Goal: Navigation & Orientation: Find specific page/section

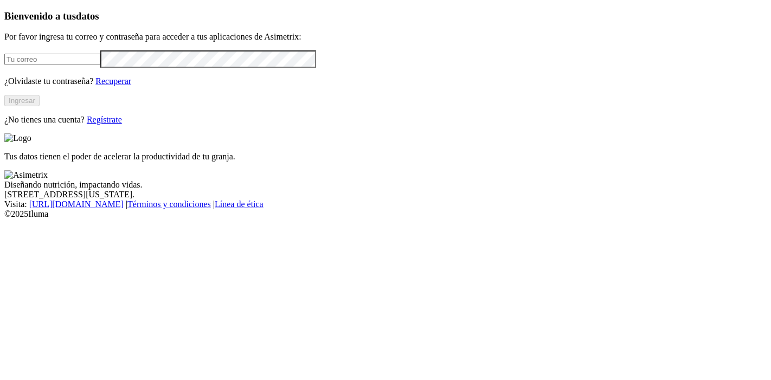
click at [100, 65] on input "email" at bounding box center [52, 59] width 96 height 11
type input "[PERSON_NAME][EMAIL_ADDRESS][PERSON_NAME][DOMAIN_NAME]"
click at [40, 106] on button "Ingresar" at bounding box center [21, 100] width 35 height 11
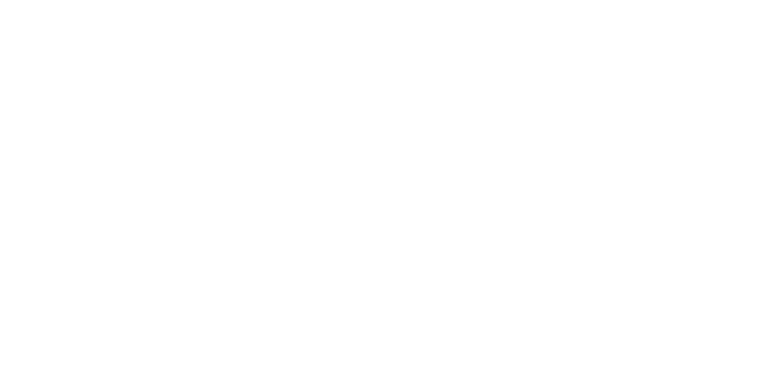
scroll to position [241, 0]
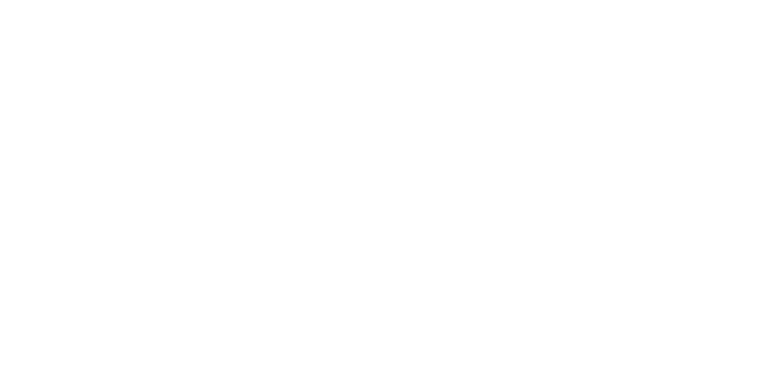
scroll to position [838, 0]
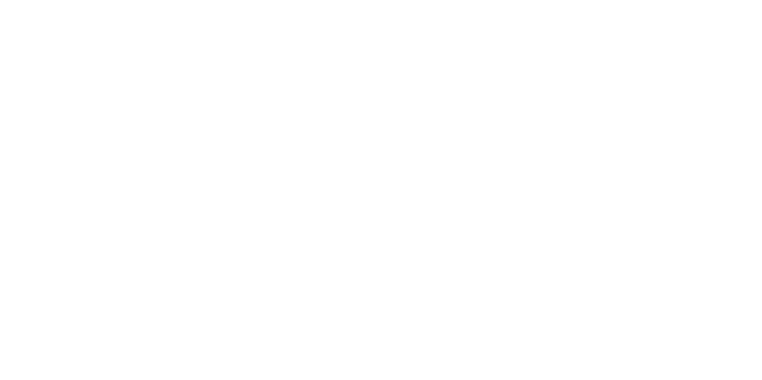
scroll to position [241, 0]
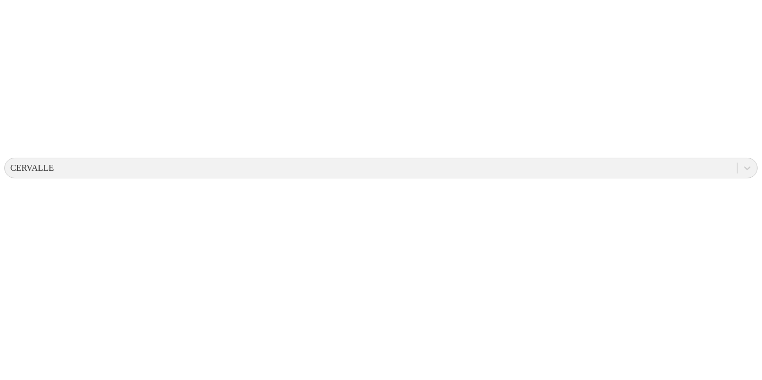
scroll to position [301, 0]
